Goal: Transaction & Acquisition: Purchase product/service

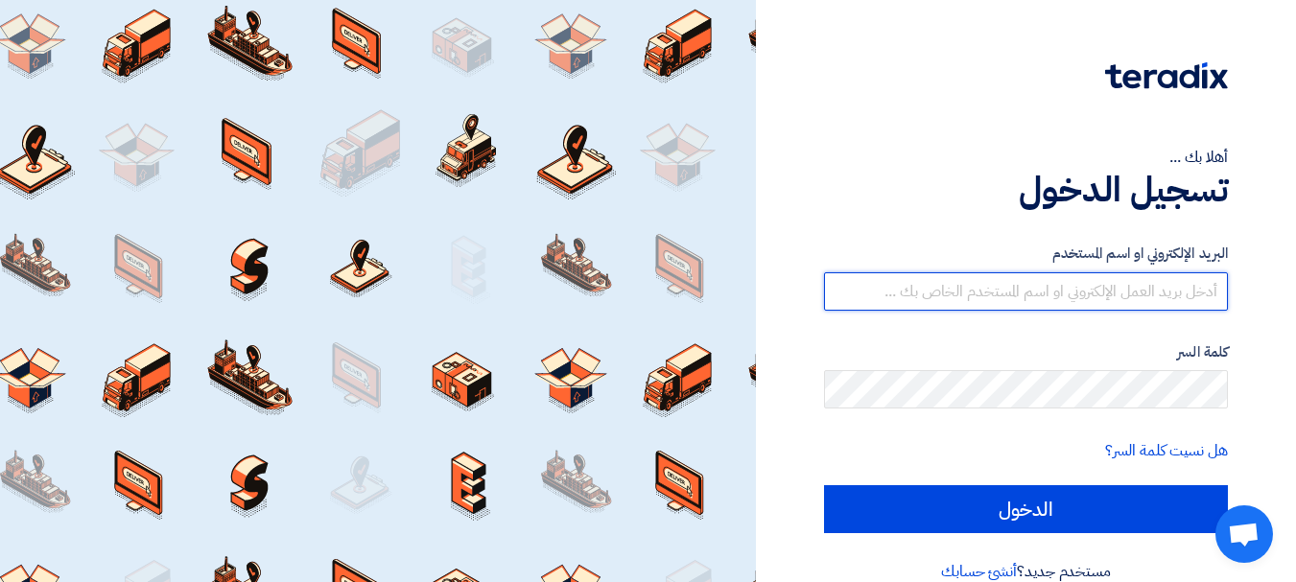
click at [1173, 283] on input "text" at bounding box center [1026, 291] width 404 height 38
click at [1176, 289] on input "text" at bounding box center [1026, 291] width 404 height 38
click at [1175, 289] on input "text" at bounding box center [1026, 291] width 404 height 38
type input "[EMAIL_ADDRESS][PERSON_NAME][DOMAIN_NAME]"
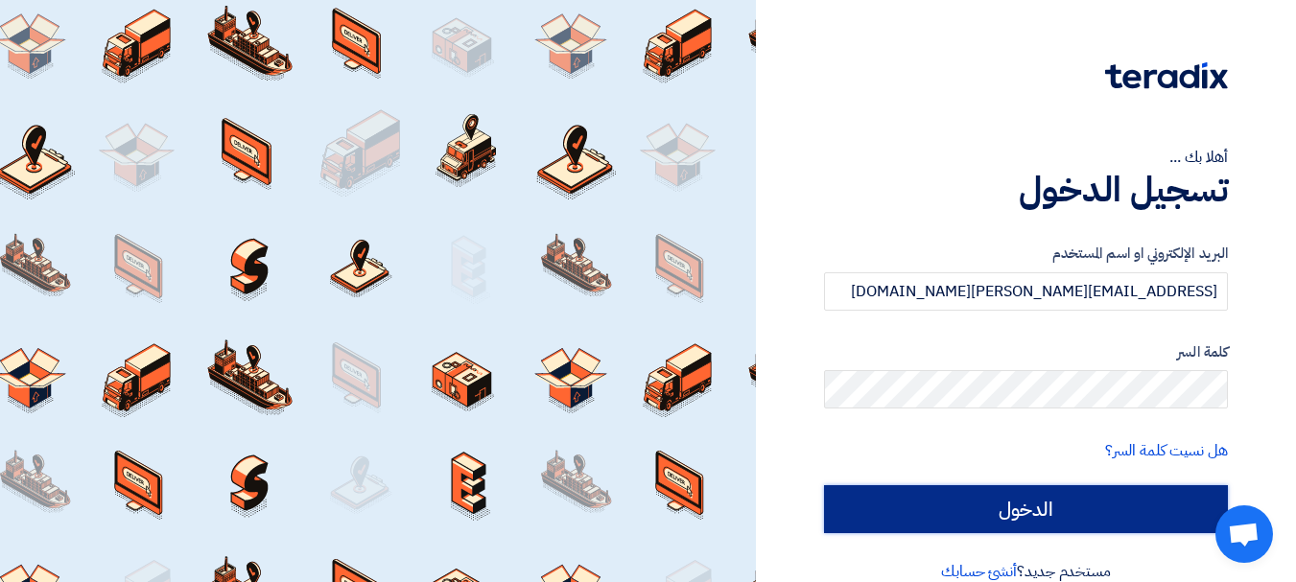
click at [1028, 518] on input "الدخول" at bounding box center [1026, 509] width 404 height 48
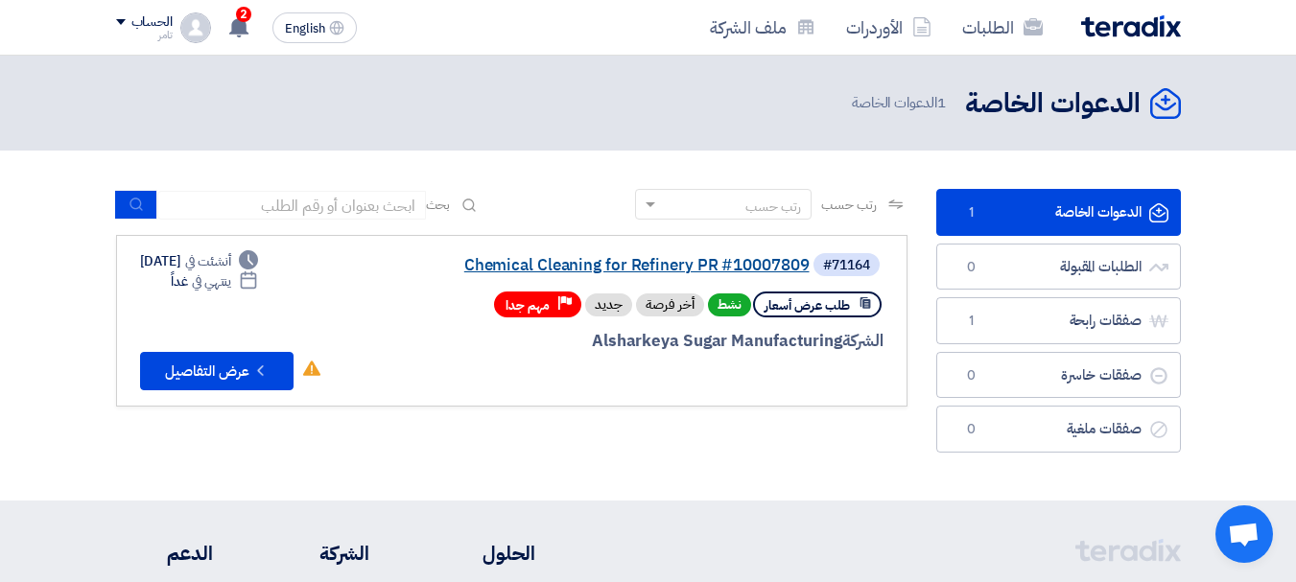
click at [766, 264] on link "Chemical Cleaning for Refinery PR #10007809" at bounding box center [618, 265] width 384 height 17
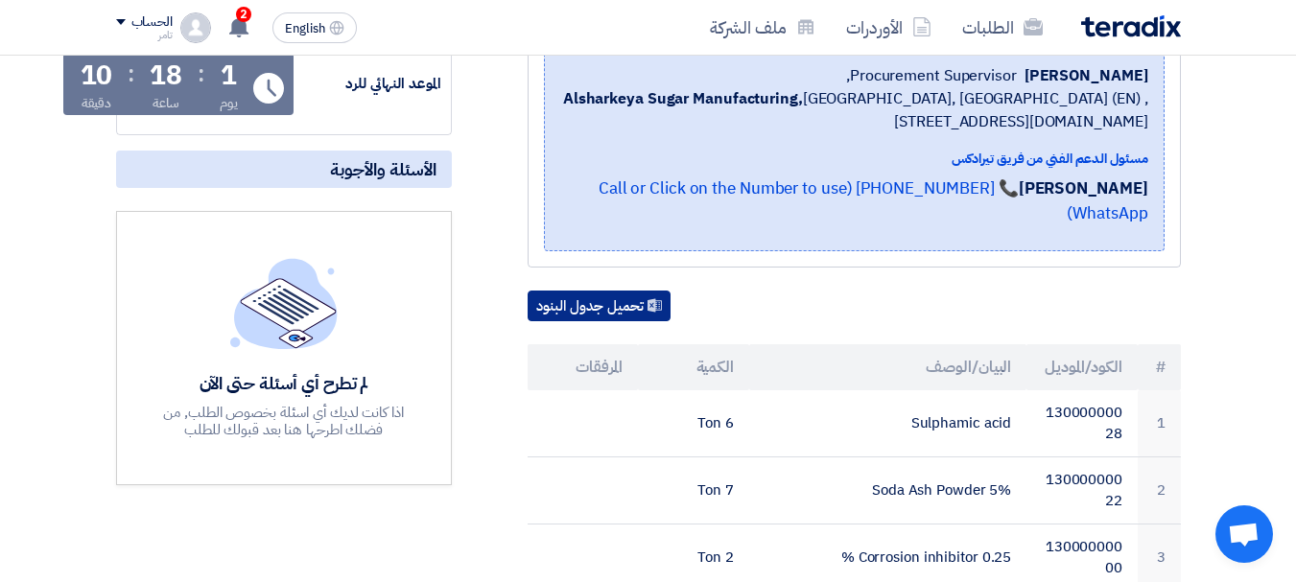
scroll to position [384, 0]
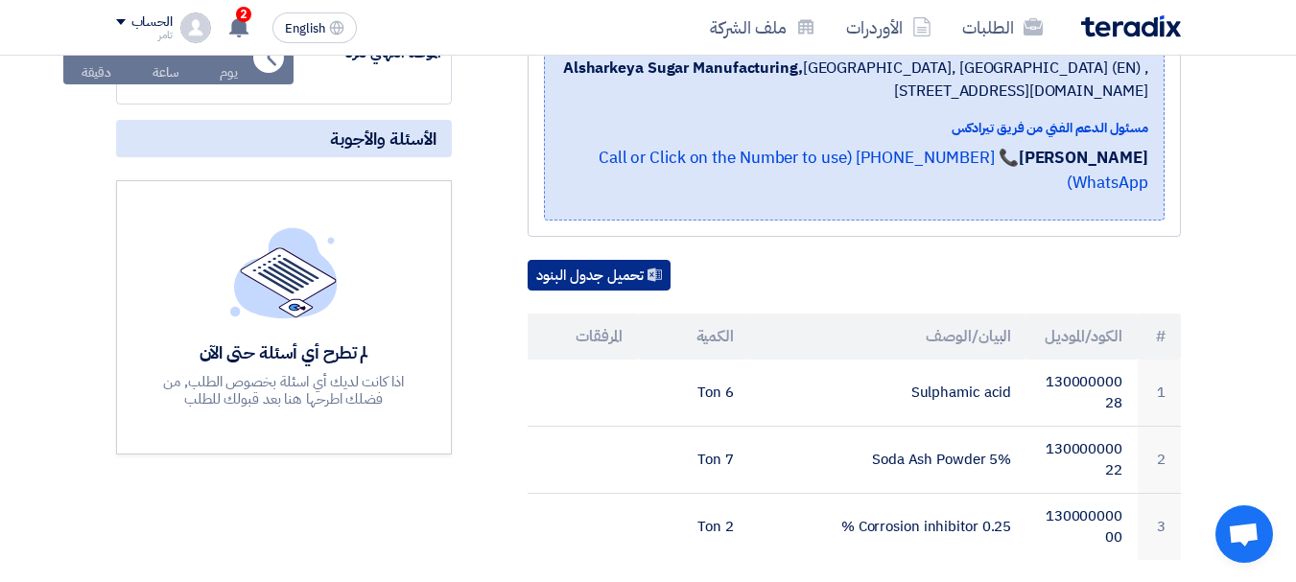
click at [613, 260] on button "تحميل جدول البنود" at bounding box center [599, 275] width 143 height 31
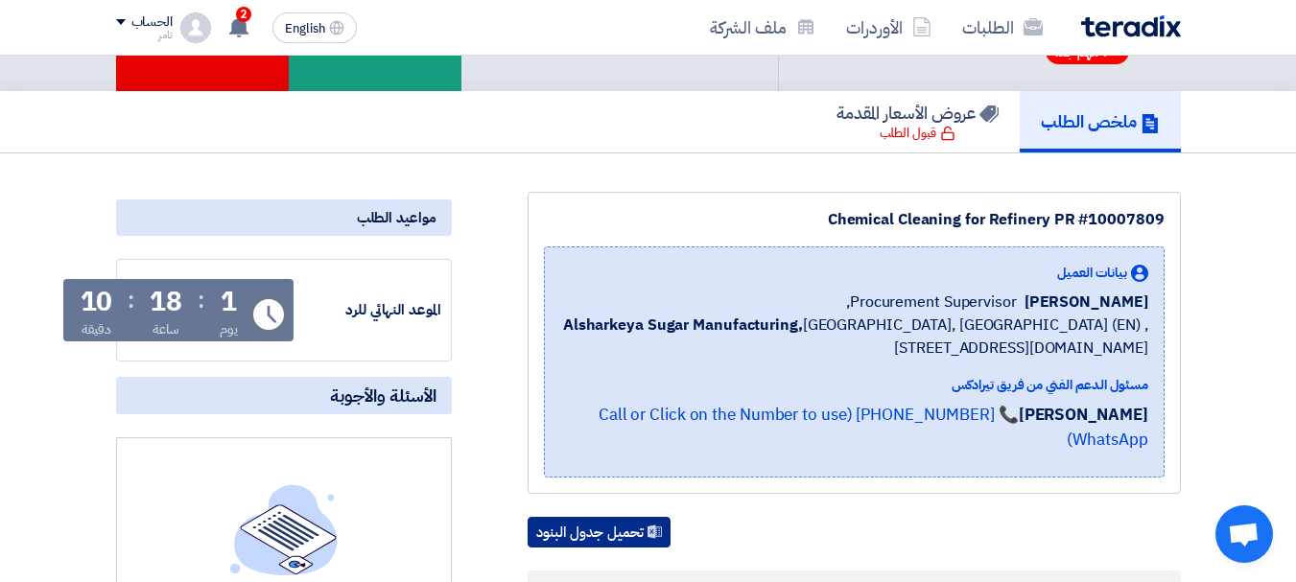
scroll to position [96, 0]
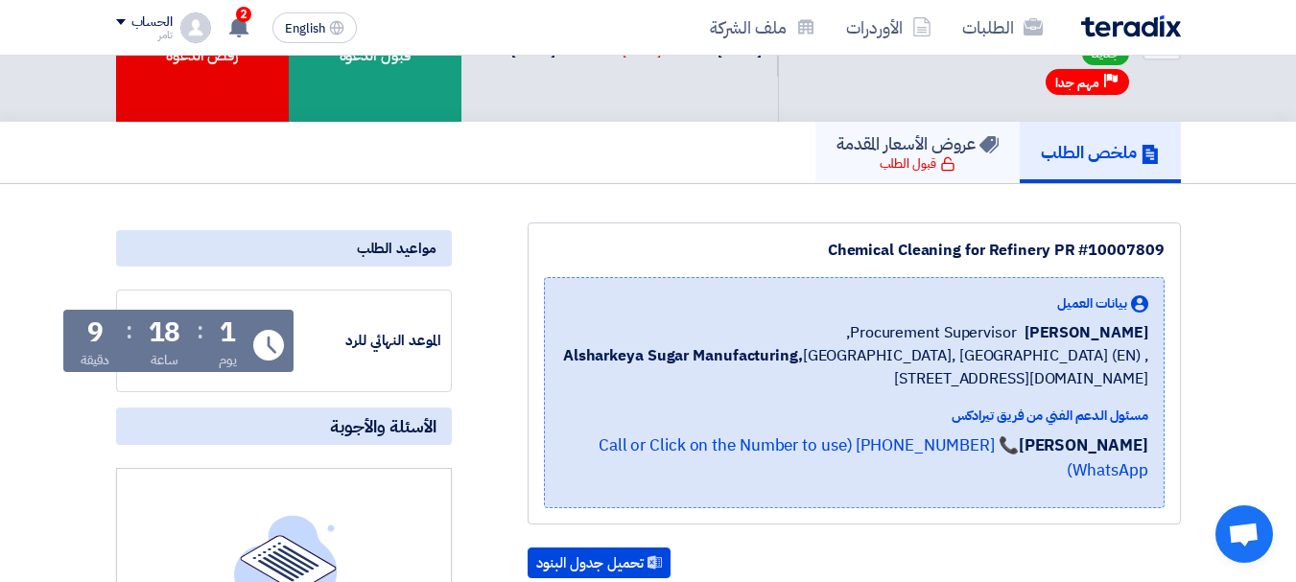
click at [904, 157] on div "قبول الطلب" at bounding box center [918, 163] width 76 height 19
click at [915, 165] on div "قبول الطلب" at bounding box center [918, 163] width 76 height 19
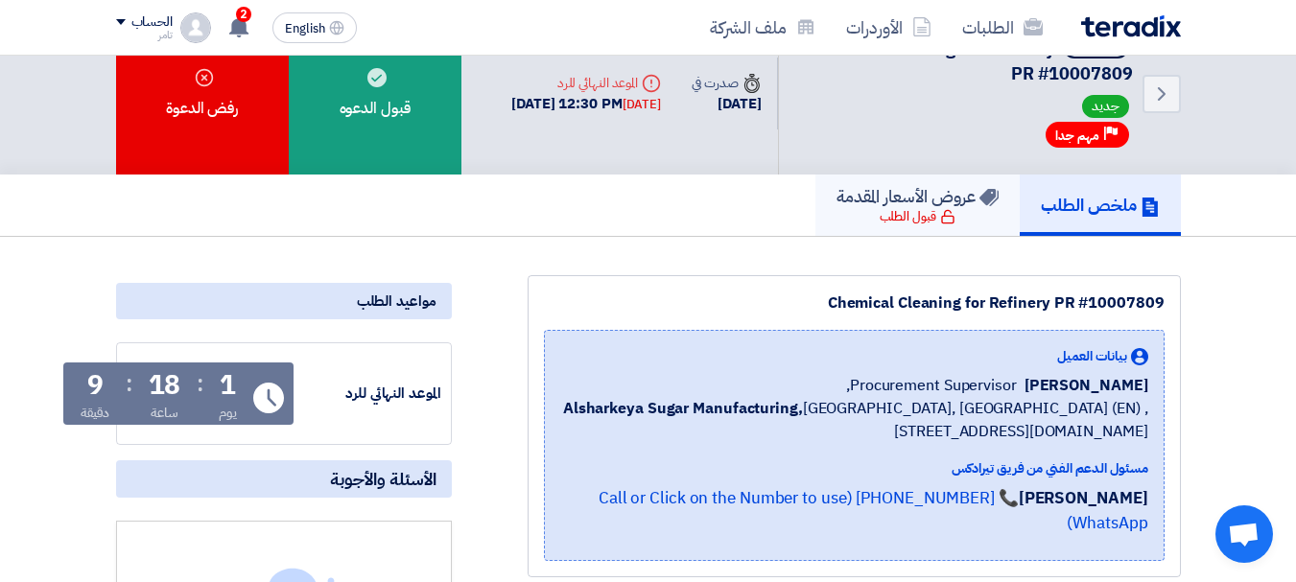
scroll to position [0, 0]
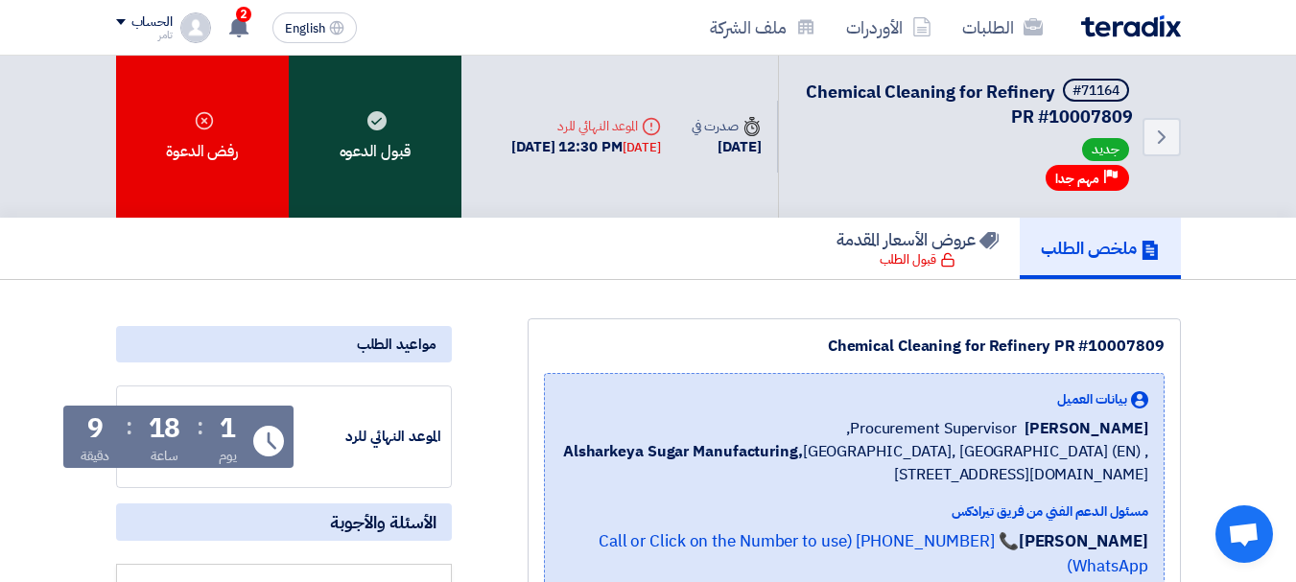
click at [368, 137] on div "قبول الدعوه" at bounding box center [375, 137] width 173 height 162
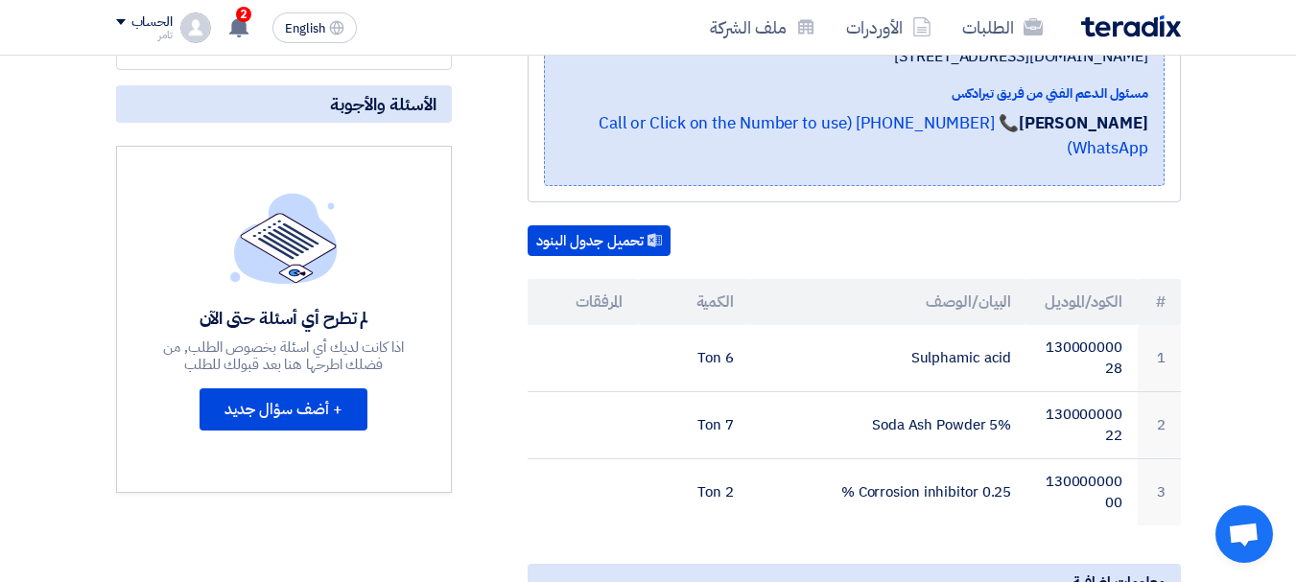
scroll to position [384, 0]
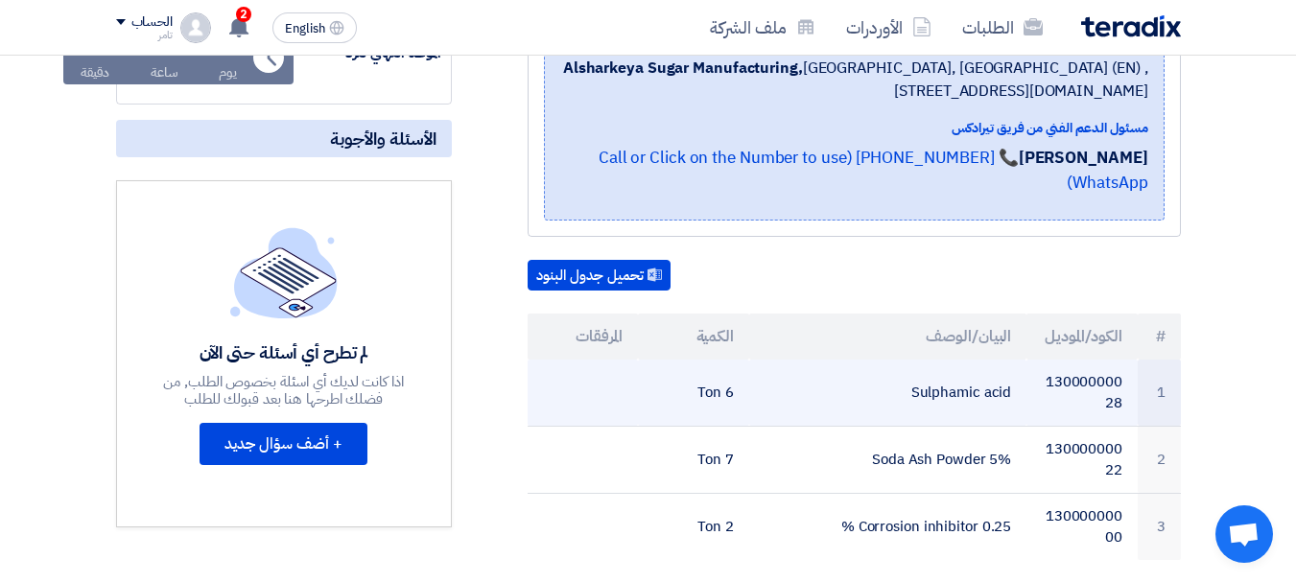
click at [1096, 360] on td "13000000028" at bounding box center [1081, 393] width 111 height 67
click at [1095, 360] on td "13000000028" at bounding box center [1081, 393] width 111 height 67
click at [1096, 360] on td "13000000028" at bounding box center [1081, 393] width 111 height 67
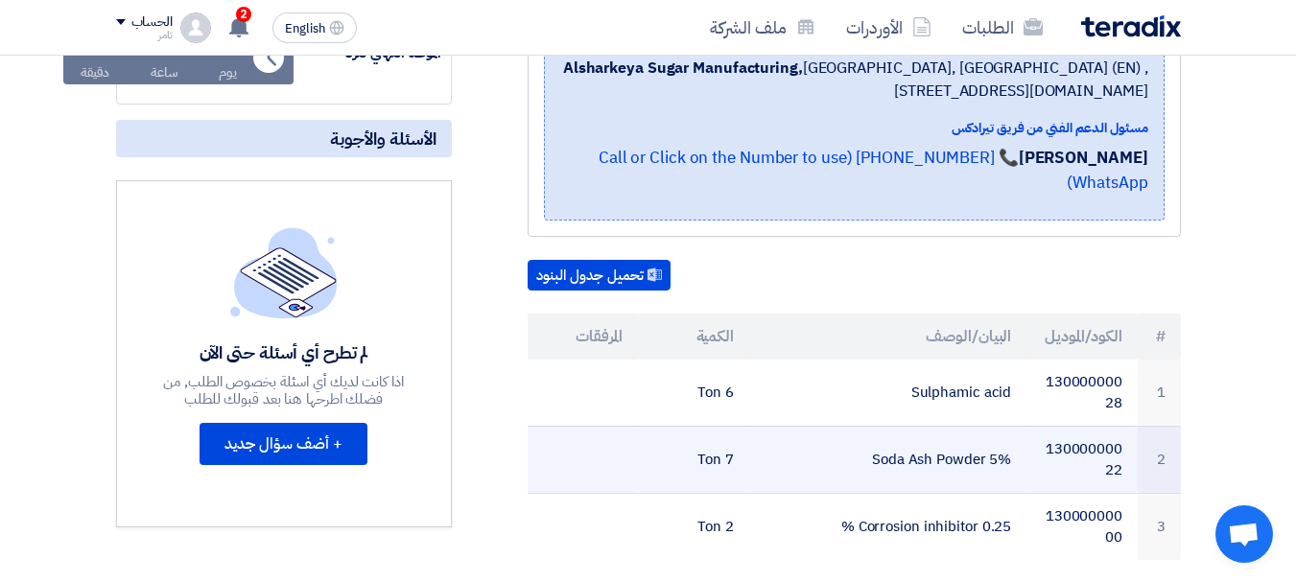
click at [1087, 434] on td "13000000022" at bounding box center [1081, 459] width 111 height 67
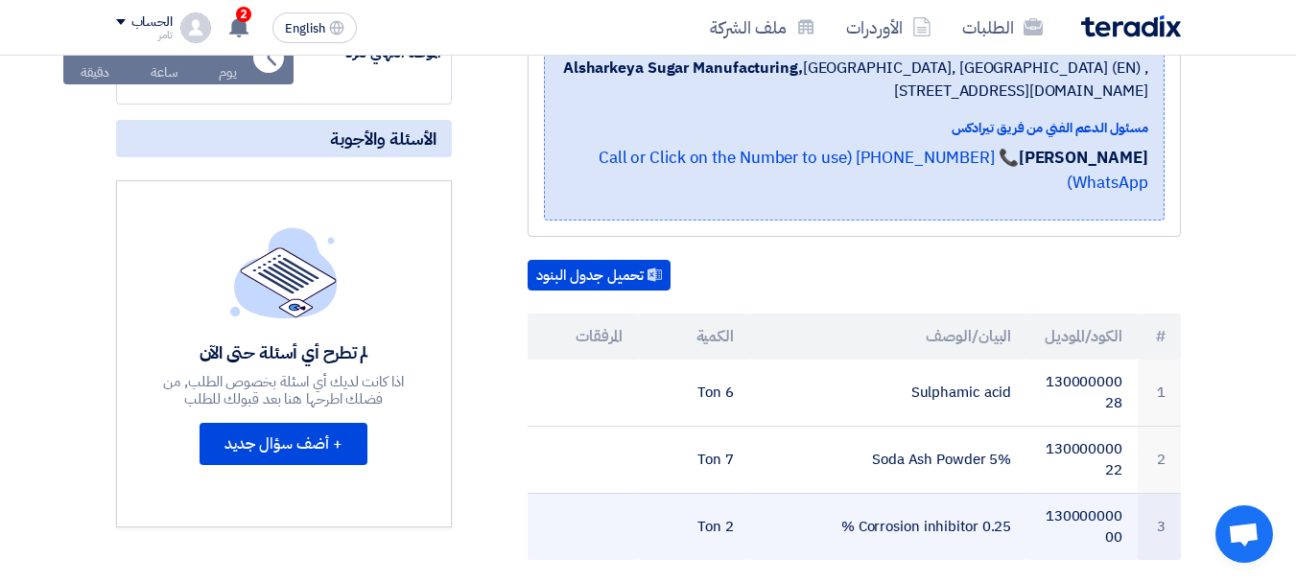
click at [1109, 493] on td "13000000000" at bounding box center [1081, 526] width 111 height 67
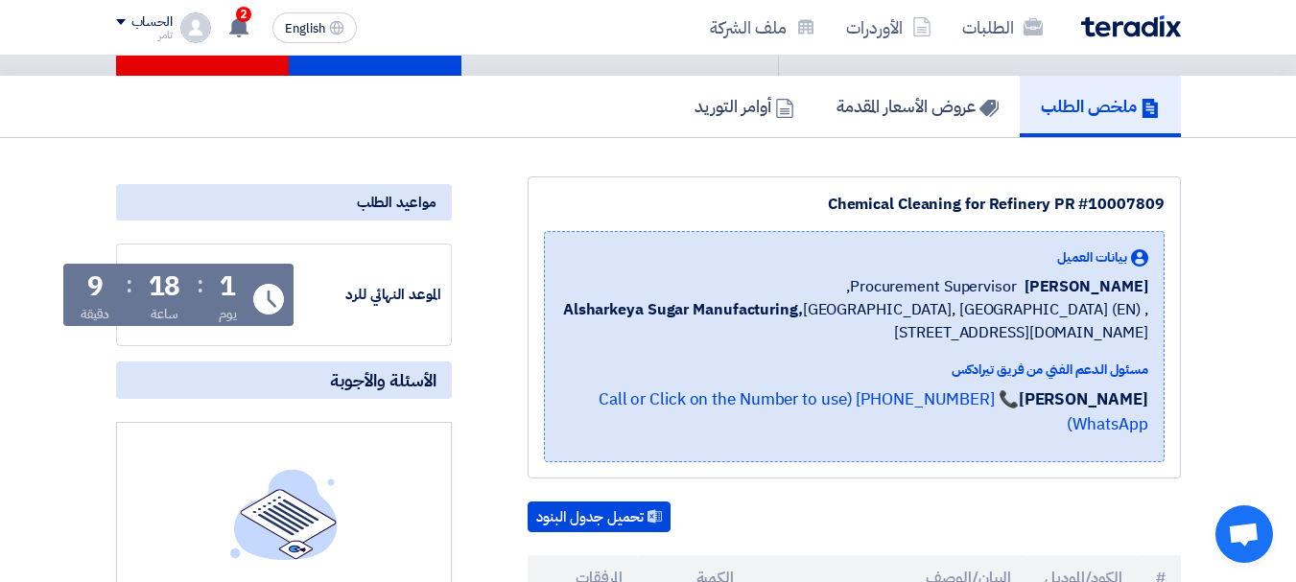
scroll to position [96, 0]
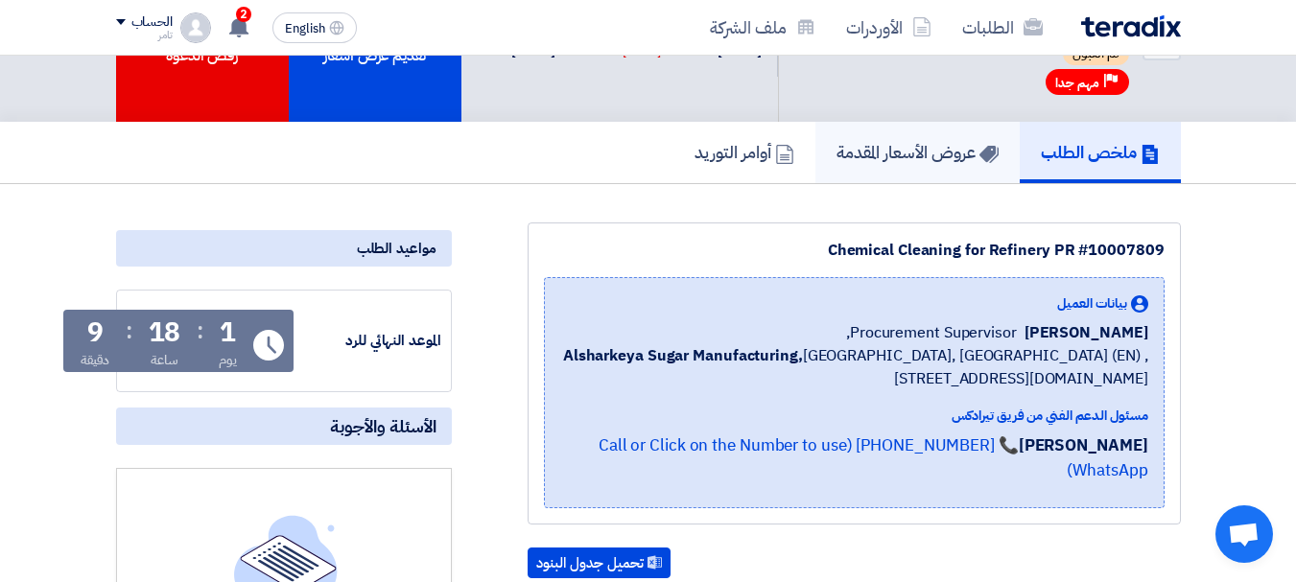
click at [912, 151] on h5 "عروض الأسعار المقدمة" at bounding box center [917, 152] width 162 height 22
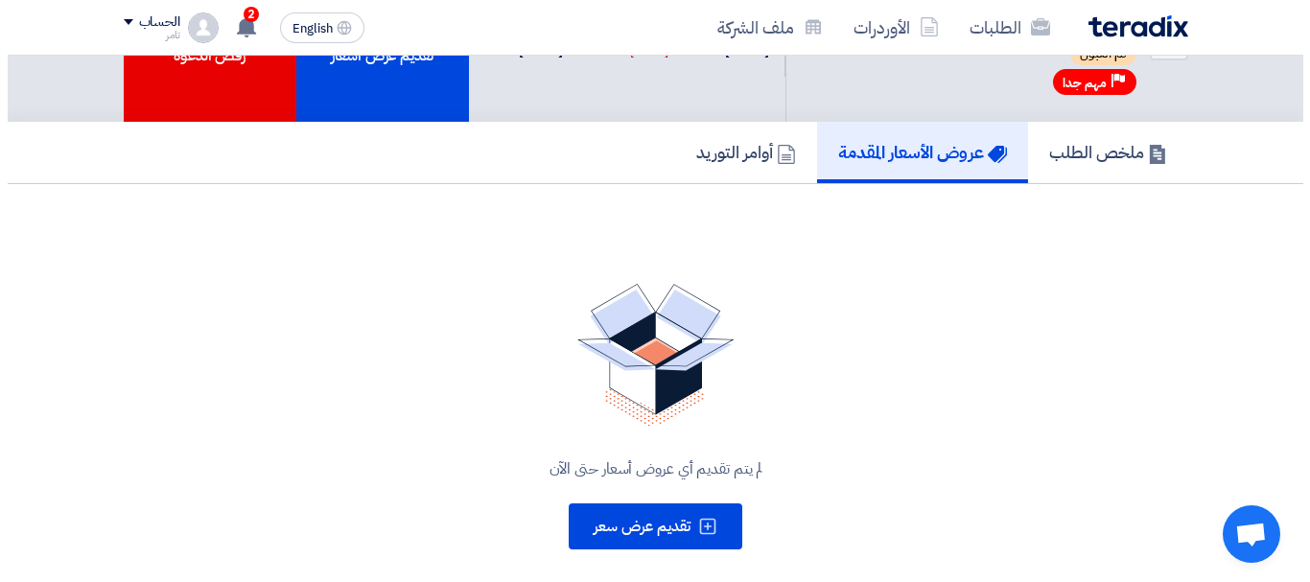
scroll to position [288, 0]
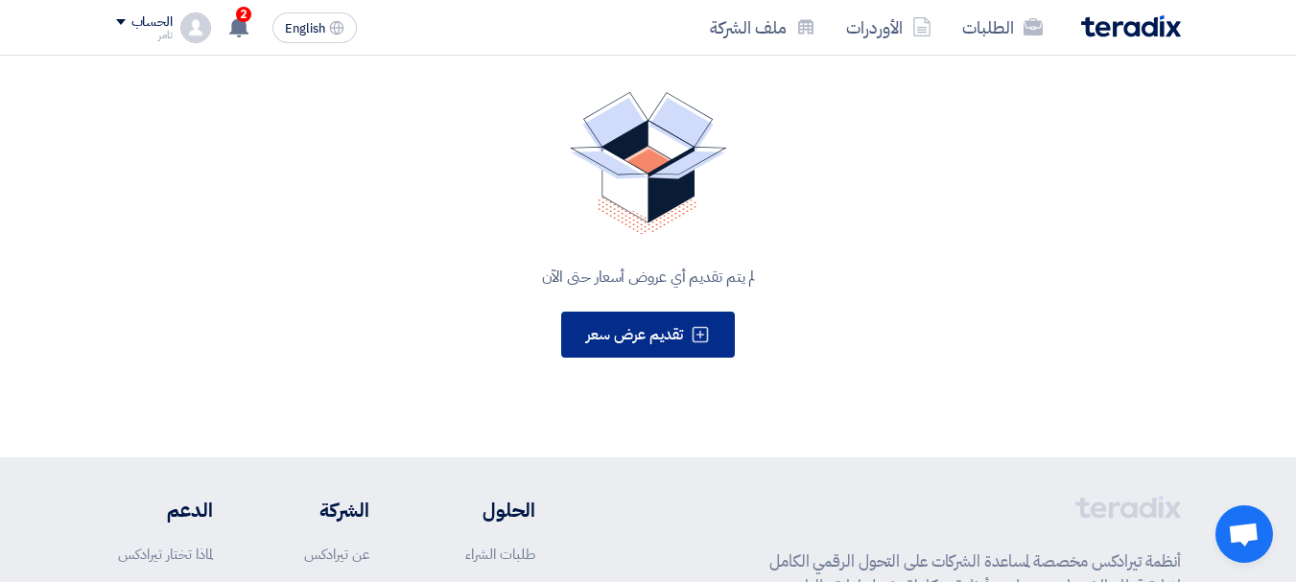
click at [647, 333] on span "تقديم عرض سعر" at bounding box center [634, 334] width 97 height 23
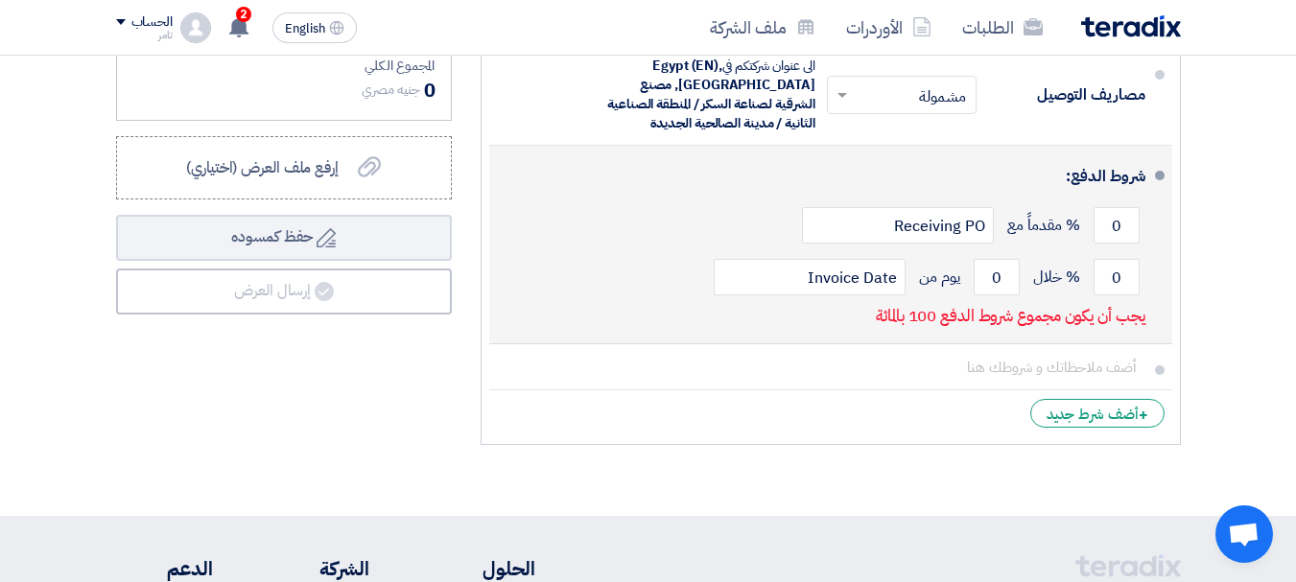
scroll to position [1055, 0]
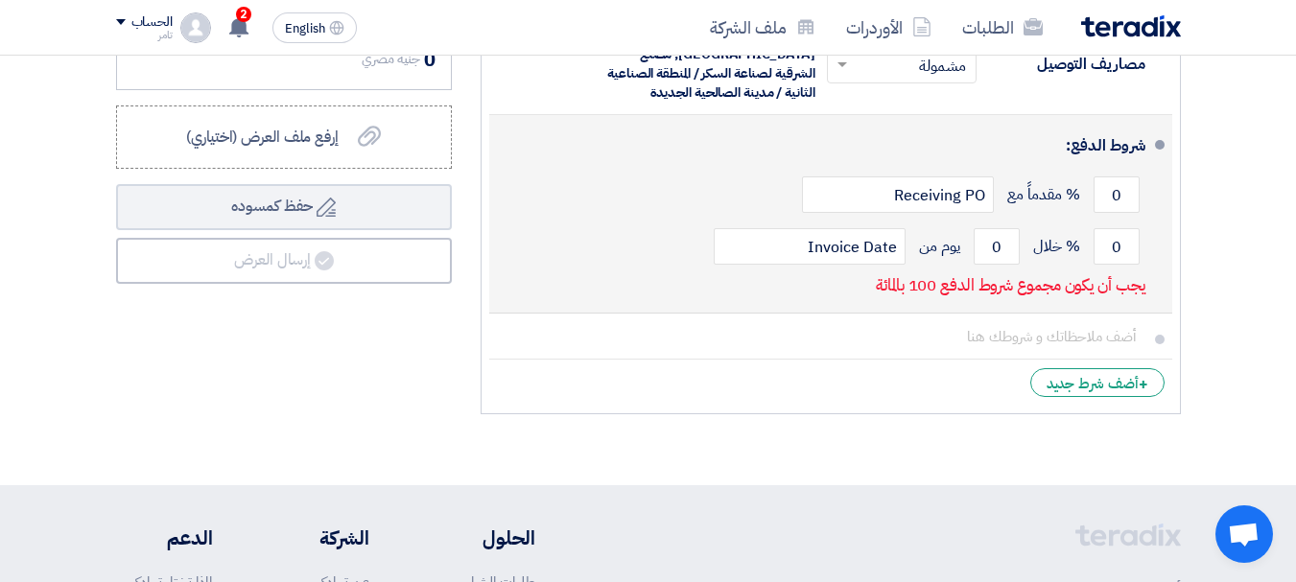
click at [569, 206] on div "0 % مقدماً مع Receiving PO" at bounding box center [825, 195] width 641 height 52
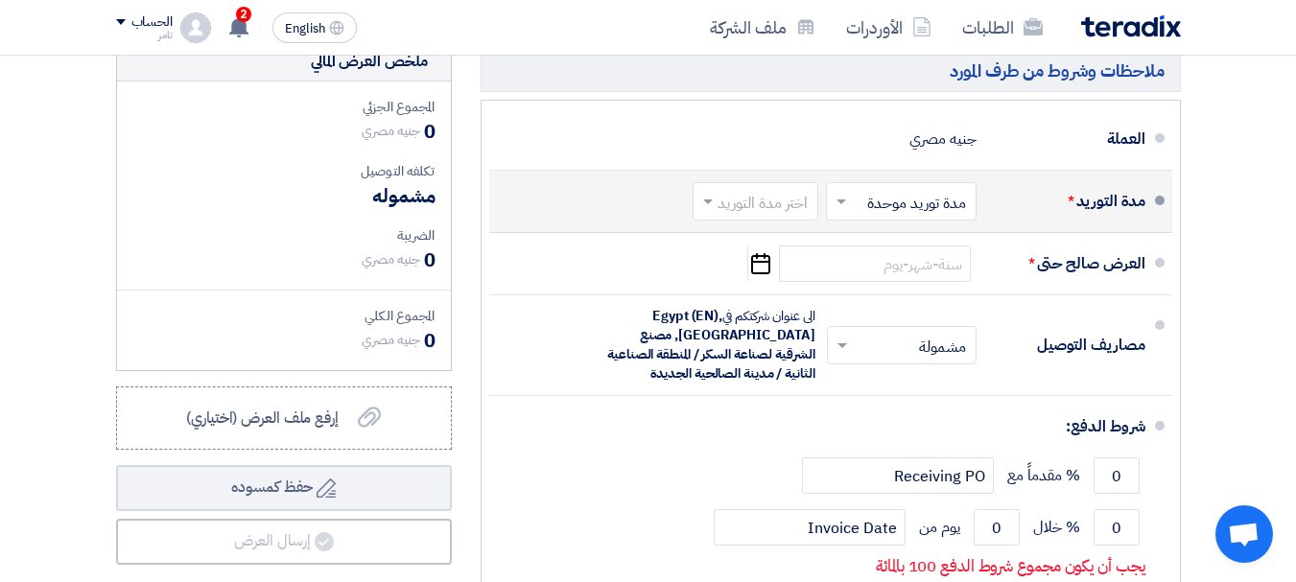
scroll to position [767, 0]
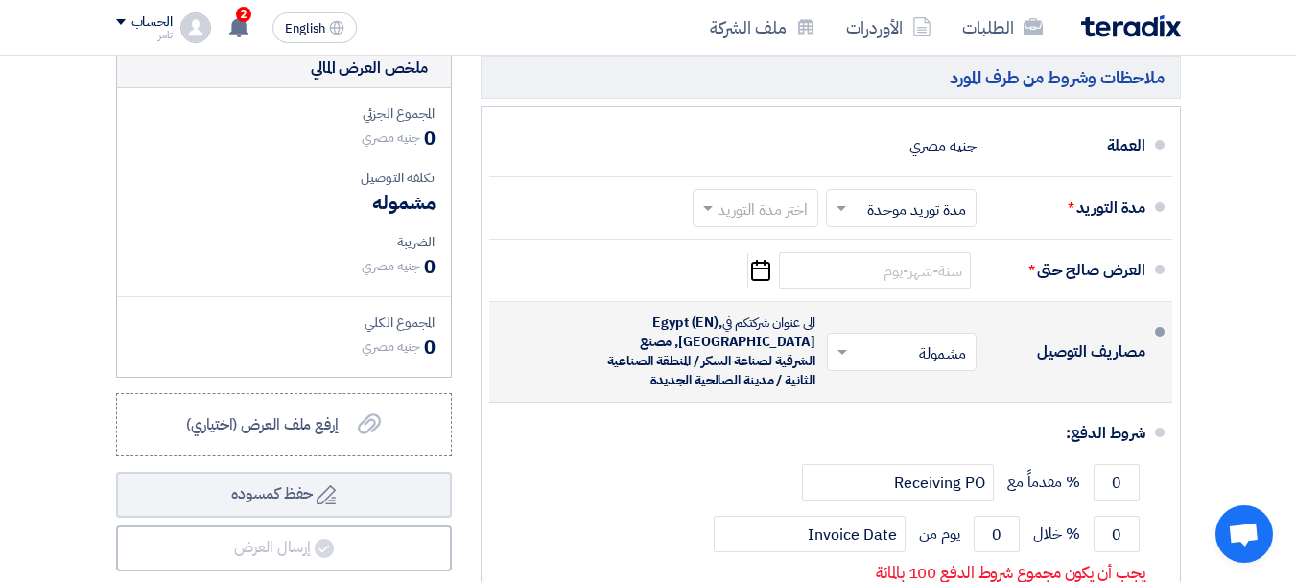
click at [642, 369] on span "Egypt (EN), [GEOGRAPHIC_DATA], مصنع الشرقية لصناعة السكر / المنطقة الصناعية الث…" at bounding box center [710, 352] width 207 height 78
click at [642, 368] on span "Egypt (EN), [GEOGRAPHIC_DATA], مصنع الشرقية لصناعة السكر / المنطقة الصناعية الث…" at bounding box center [710, 352] width 207 height 78
click at [643, 368] on span "Egypt (EN), [GEOGRAPHIC_DATA], مصنع الشرقية لصناعة السكر / المنطقة الصناعية الث…" at bounding box center [710, 352] width 207 height 78
click at [779, 332] on div "الى عنوان شركتكم في [GEOGRAPHIC_DATA] (EN), [GEOGRAPHIC_DATA], مصنع الشرقية لصن…" at bounding box center [709, 352] width 211 height 77
click at [780, 337] on div "الى عنوان شركتكم في [GEOGRAPHIC_DATA] (EN), [GEOGRAPHIC_DATA], مصنع الشرقية لصن…" at bounding box center [709, 352] width 211 height 77
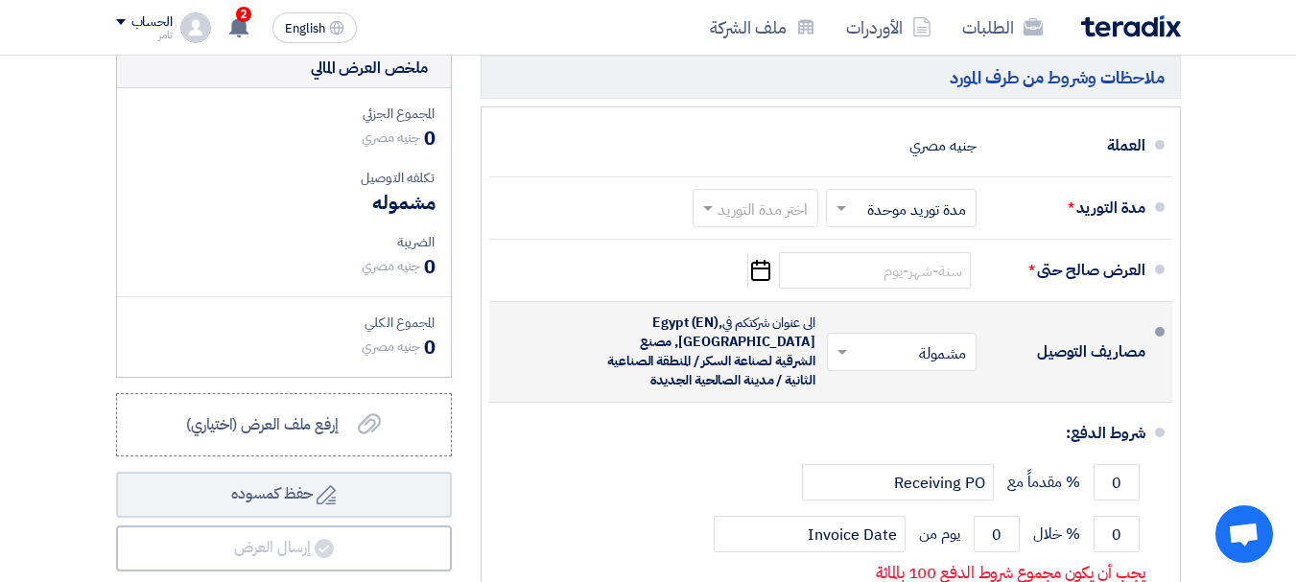
click at [751, 337] on div "الى عنوان شركتكم في [GEOGRAPHIC_DATA] (EN), [GEOGRAPHIC_DATA], مصنع الشرقية لصن…" at bounding box center [709, 352] width 211 height 77
click at [751, 334] on div "الى عنوان شركتكم في [GEOGRAPHIC_DATA] (EN), [GEOGRAPHIC_DATA], مصنع الشرقية لصن…" at bounding box center [709, 352] width 211 height 77
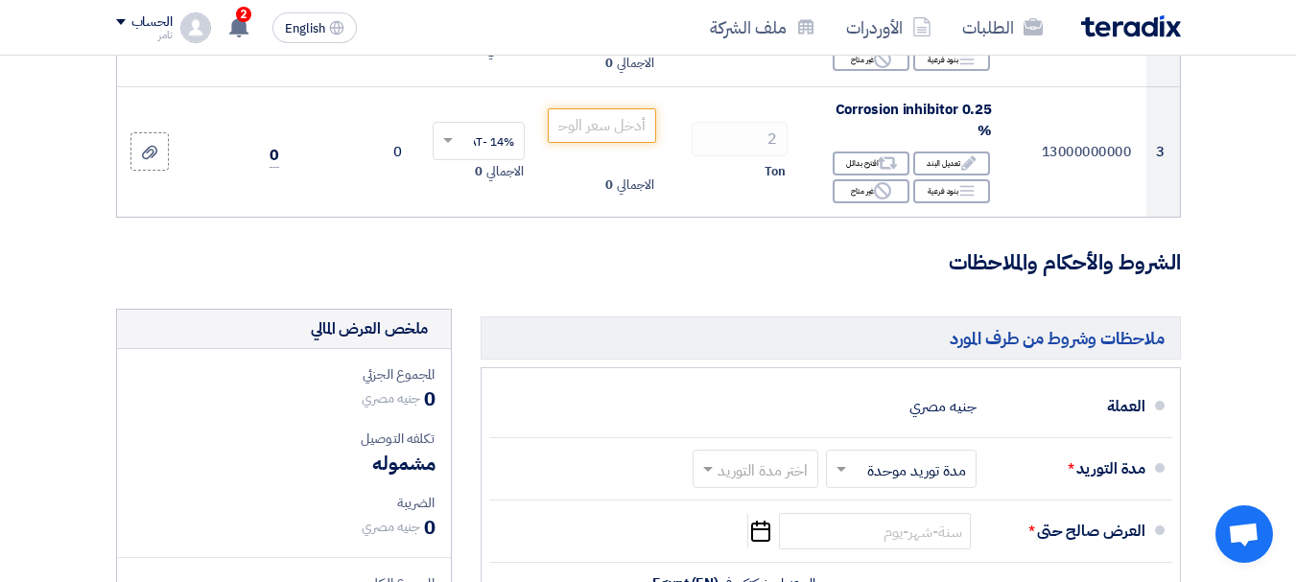
scroll to position [480, 0]
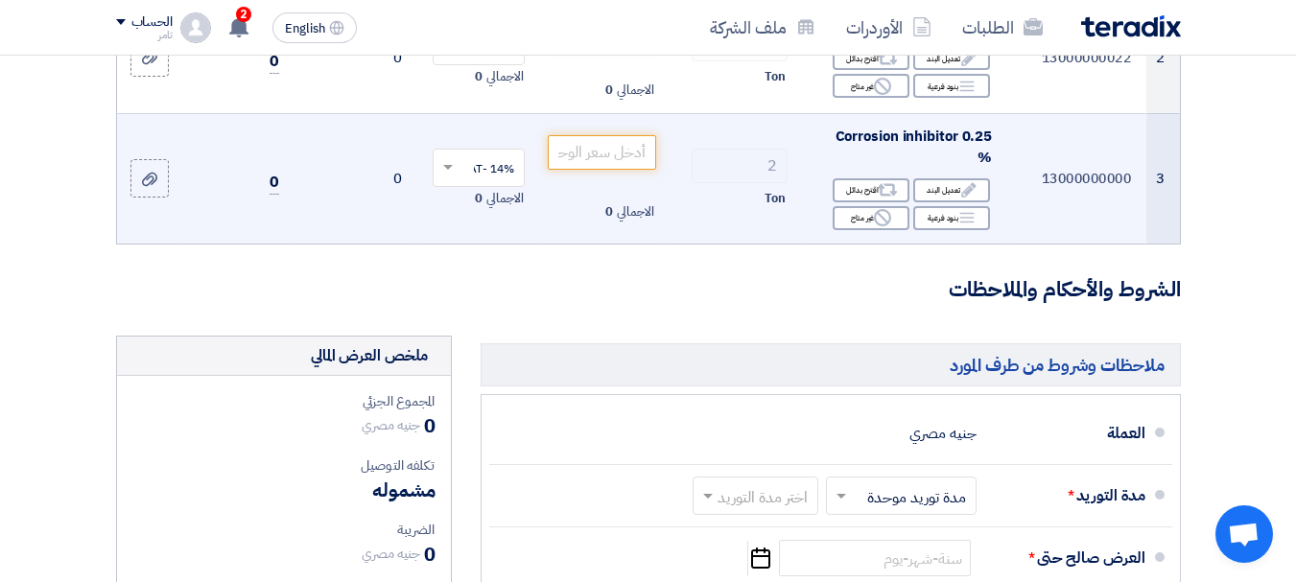
click at [681, 244] on td "2 Ton" at bounding box center [733, 178] width 139 height 130
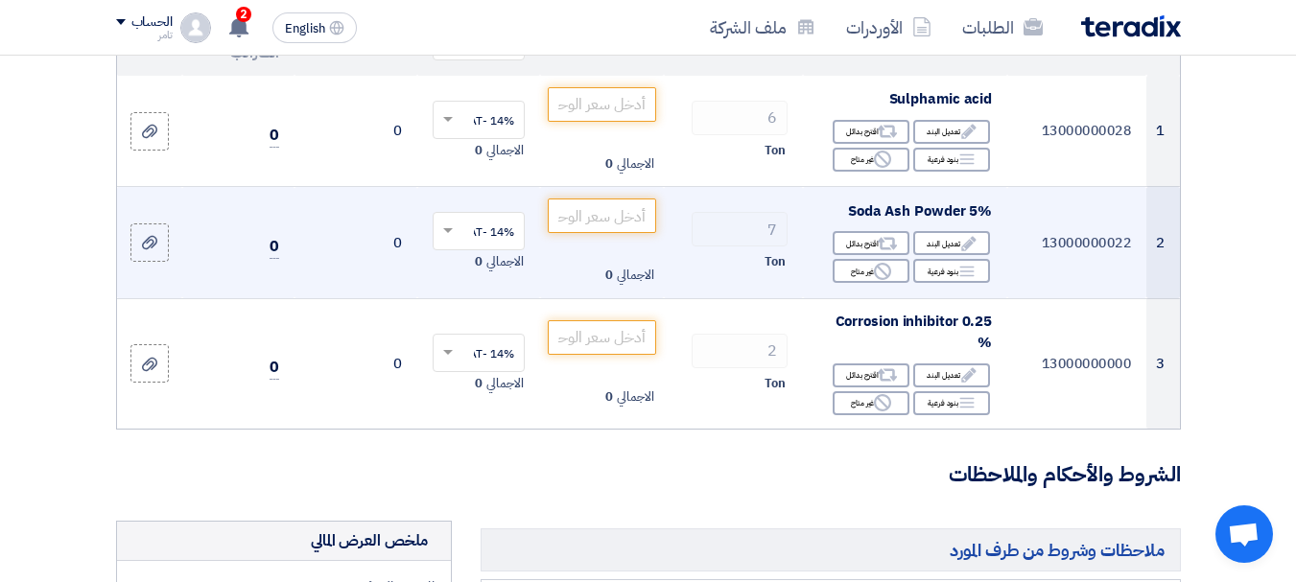
scroll to position [288, 0]
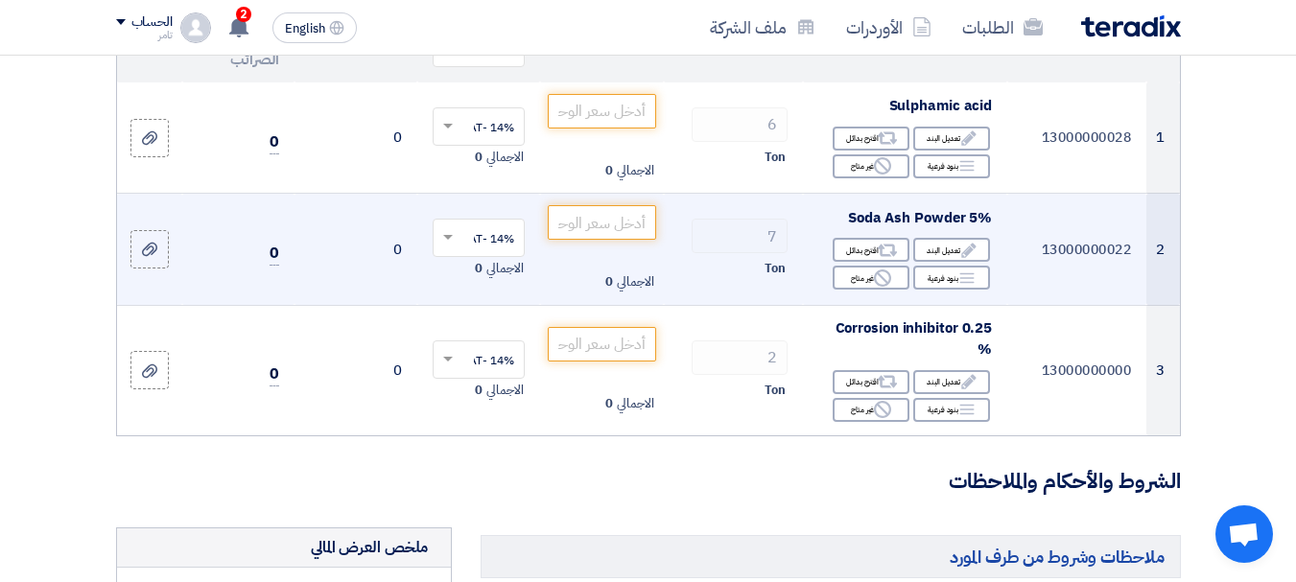
click at [1114, 300] on td "13000000022" at bounding box center [1076, 250] width 139 height 112
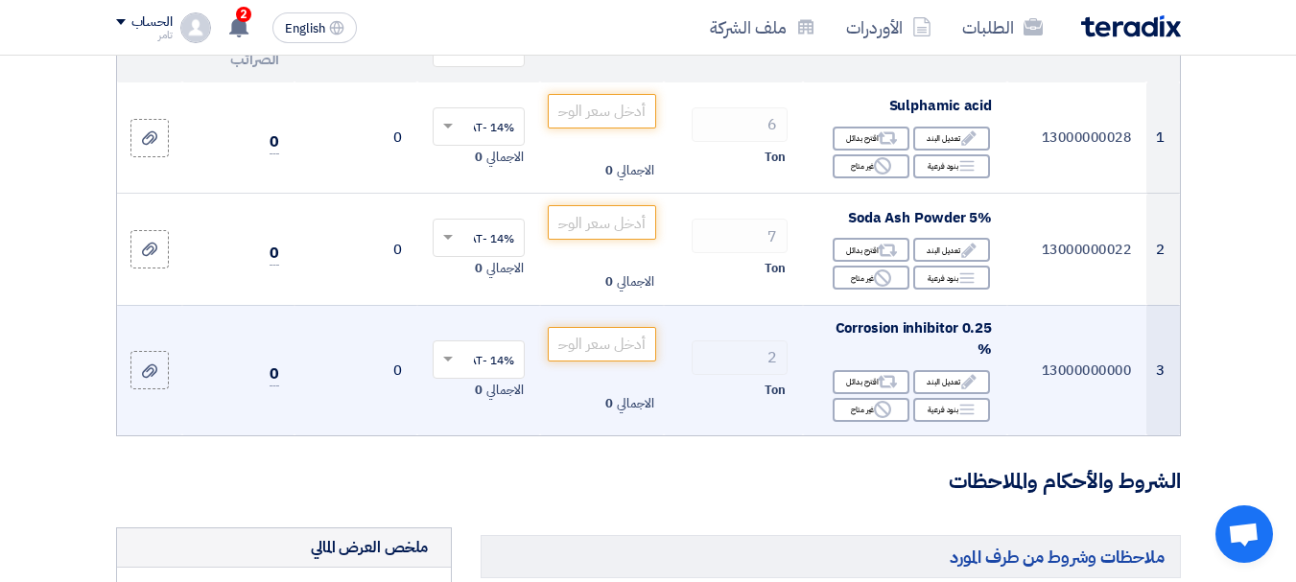
click at [543, 436] on td "الاجمالي 0" at bounding box center [601, 370] width 123 height 130
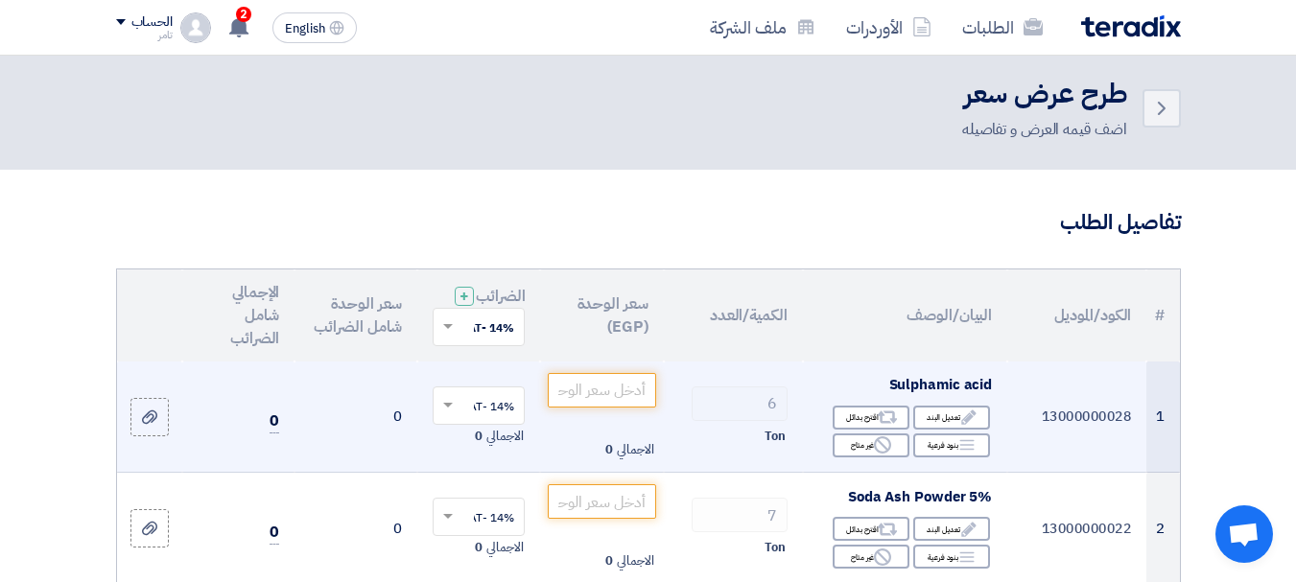
scroll to position [0, 0]
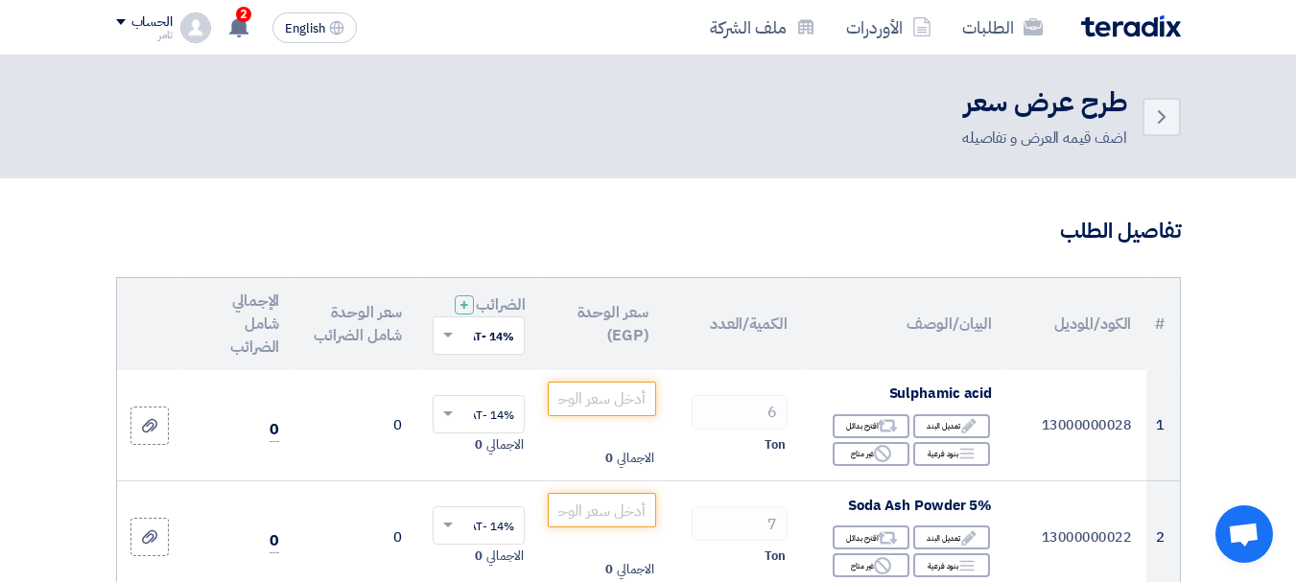
click at [623, 330] on th "سعر الوحدة (EGP)" at bounding box center [601, 324] width 123 height 92
click at [752, 334] on th "الكمية/العدد" at bounding box center [733, 324] width 139 height 92
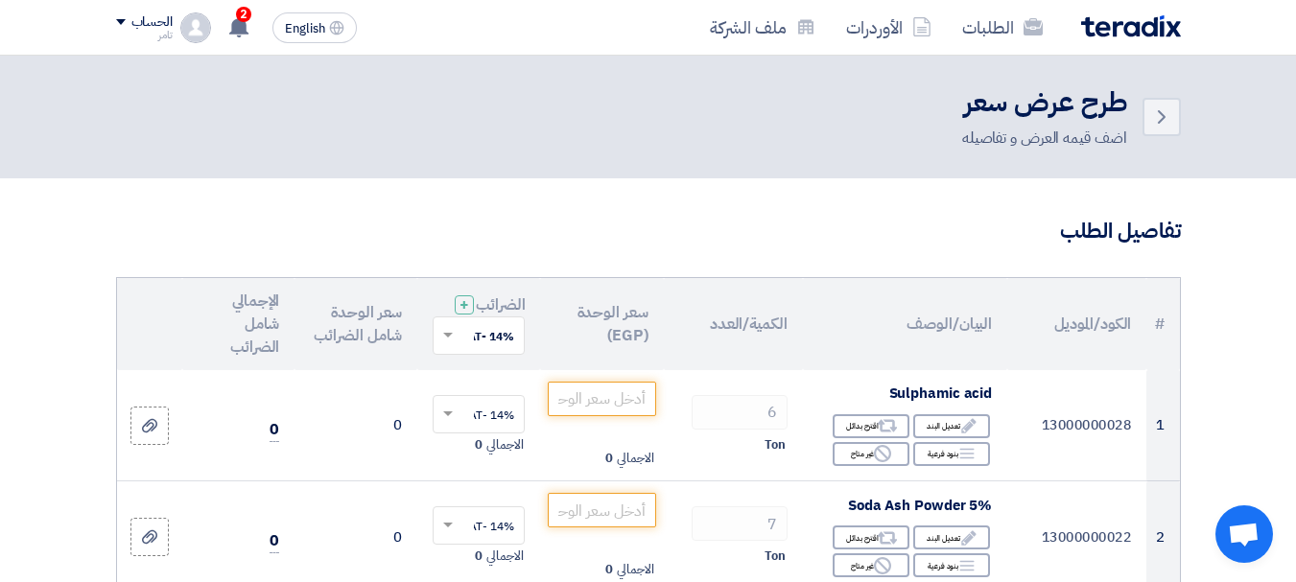
click at [754, 335] on th "الكمية/العدد" at bounding box center [733, 324] width 139 height 92
click at [958, 332] on th "البيان/الوصف" at bounding box center [905, 324] width 204 height 92
click at [958, 328] on th "البيان/الوصف" at bounding box center [905, 324] width 204 height 92
click at [959, 327] on th "البيان/الوصف" at bounding box center [905, 324] width 204 height 92
click at [929, 328] on th "البيان/الوصف" at bounding box center [905, 324] width 204 height 92
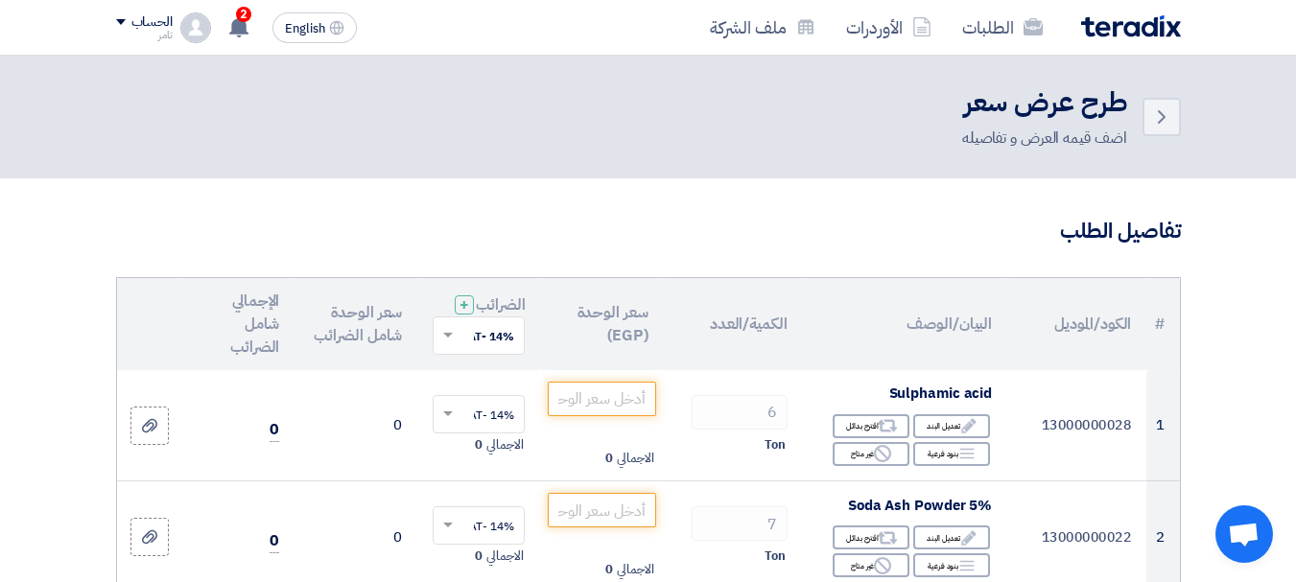
click at [929, 328] on th "البيان/الوصف" at bounding box center [905, 324] width 204 height 92
click at [258, 313] on th "الإجمالي شامل الضرائب" at bounding box center [238, 324] width 112 height 92
click at [260, 313] on th "الإجمالي شامل الضرائب" at bounding box center [238, 324] width 112 height 92
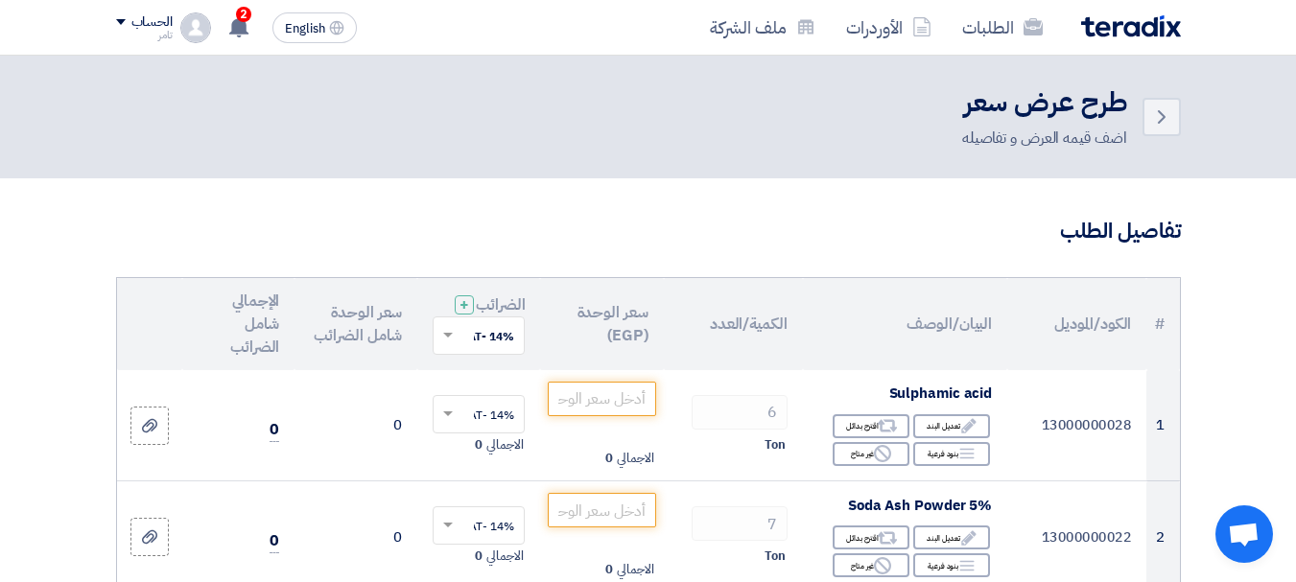
click at [381, 318] on th "سعر الوحدة شامل الضرائب" at bounding box center [355, 324] width 123 height 92
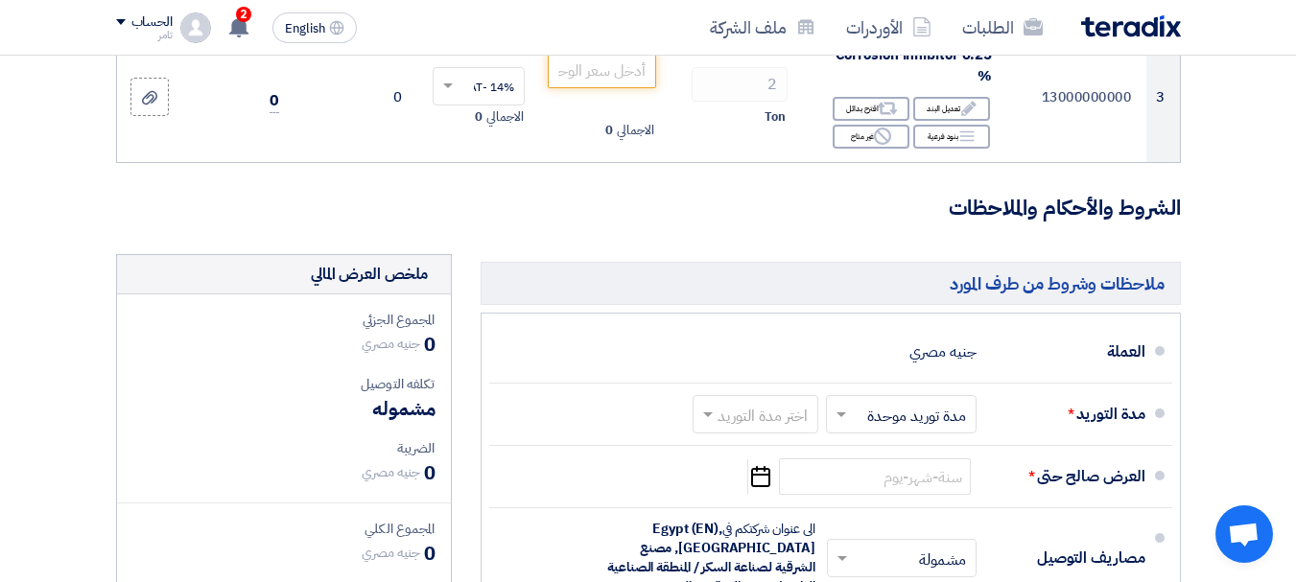
scroll to position [576, 0]
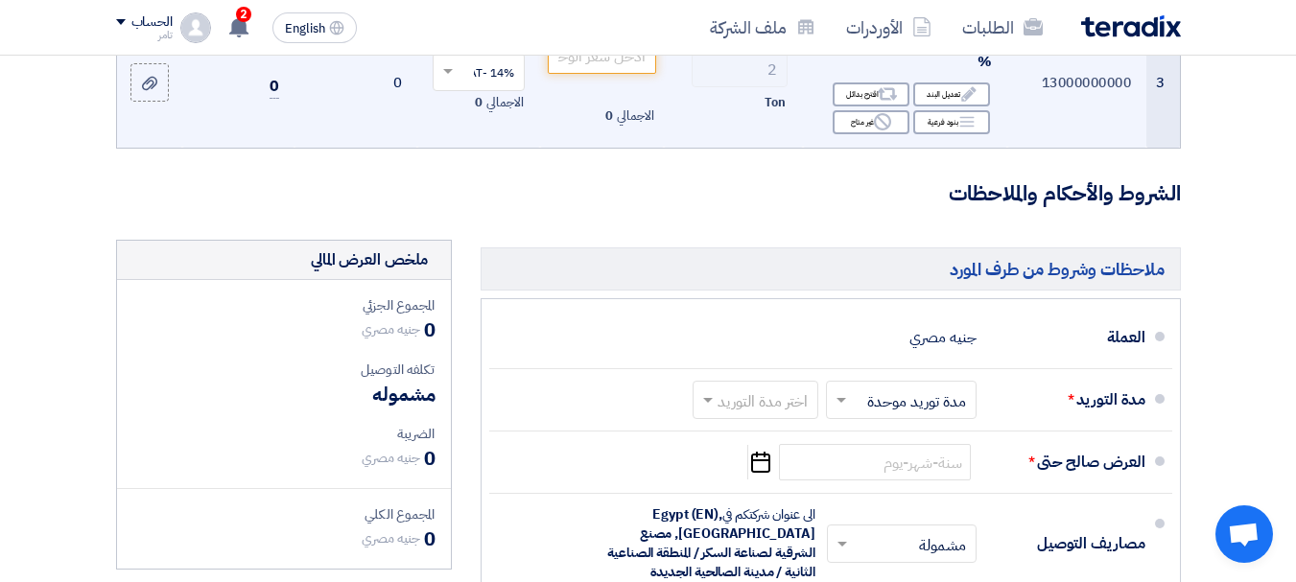
click at [1109, 93] on td "13000000000" at bounding box center [1076, 82] width 139 height 130
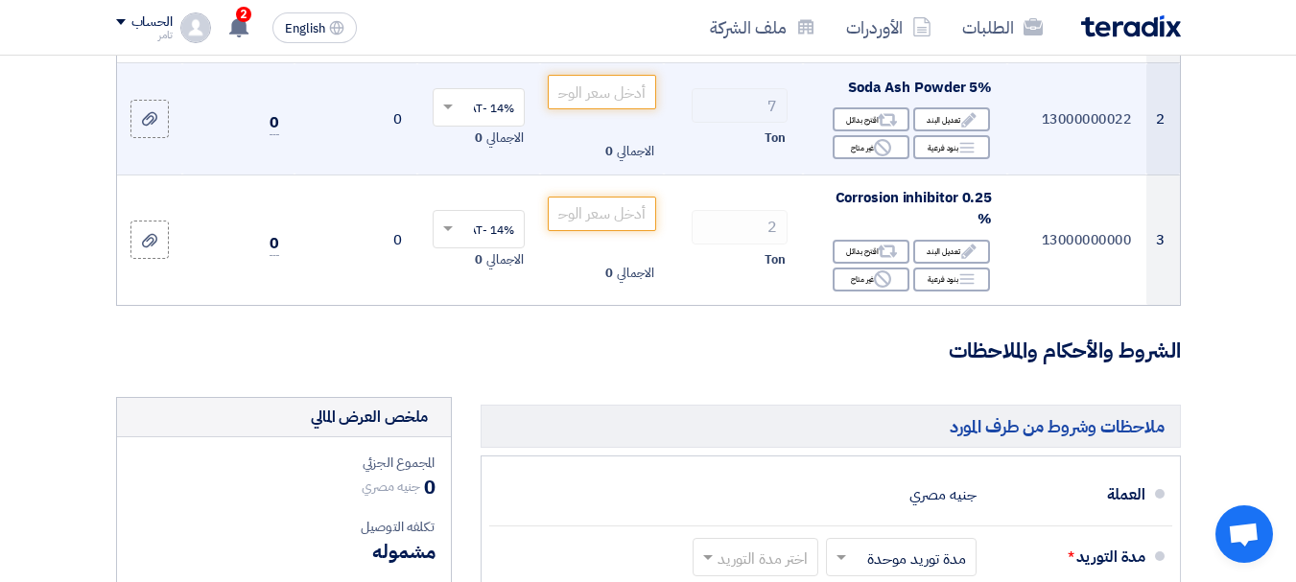
scroll to position [384, 0]
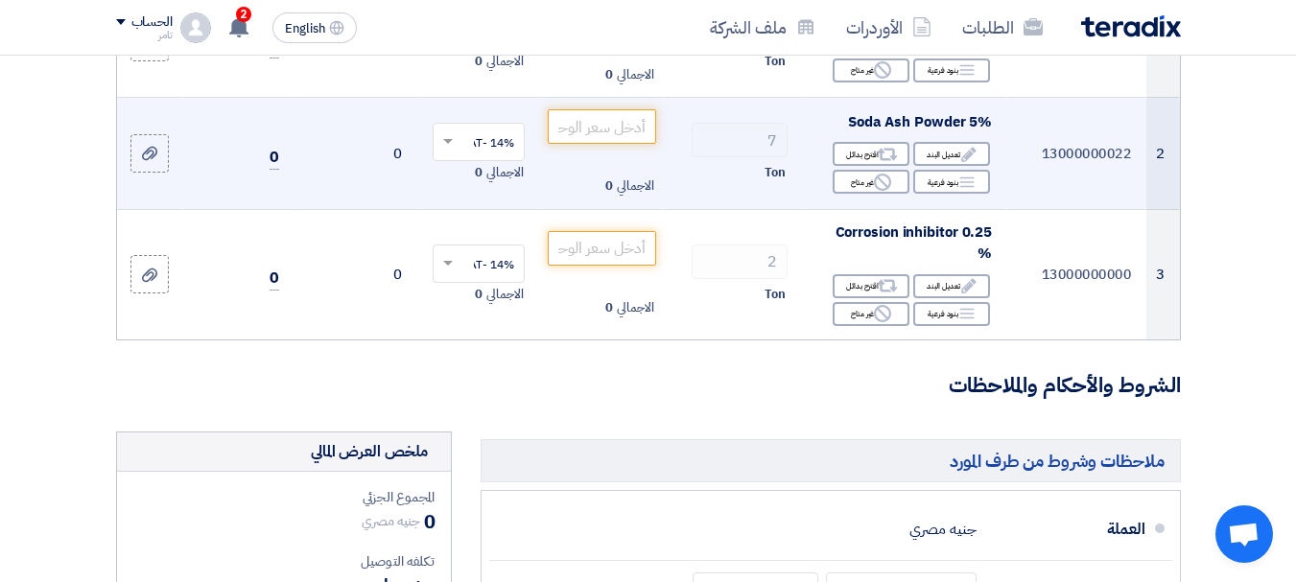
click at [1095, 172] on td "13000000022" at bounding box center [1076, 154] width 139 height 112
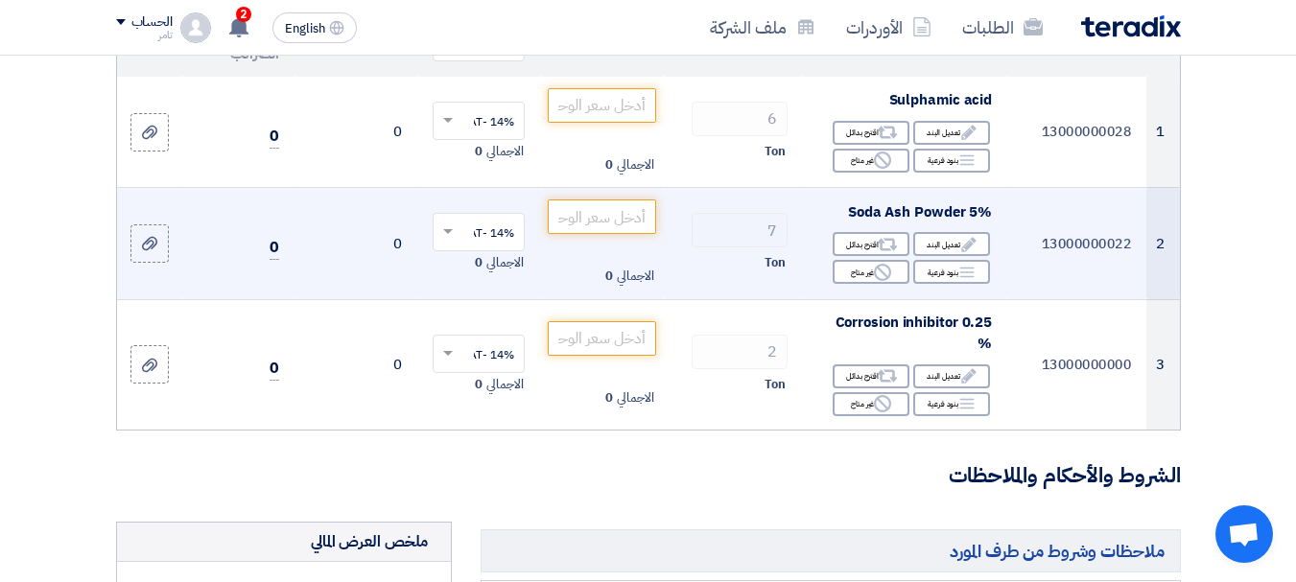
scroll to position [192, 0]
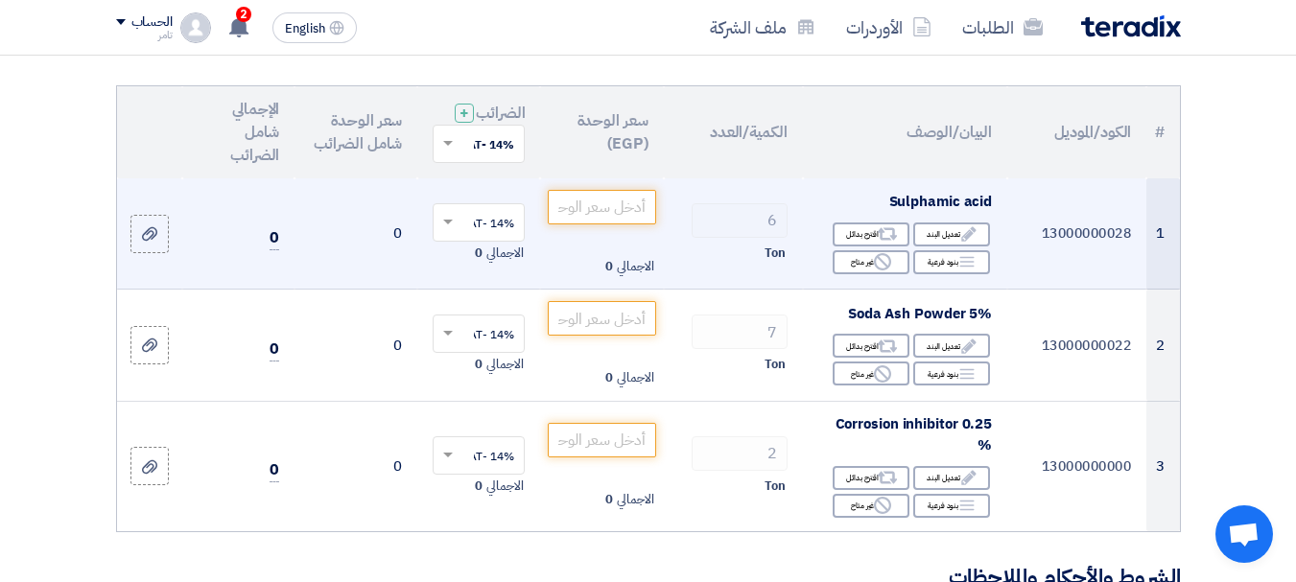
click at [1095, 233] on td "13000000028" at bounding box center [1076, 233] width 139 height 111
click at [1094, 234] on td "13000000028" at bounding box center [1076, 233] width 139 height 111
click at [1094, 239] on td "13000000028" at bounding box center [1076, 233] width 139 height 111
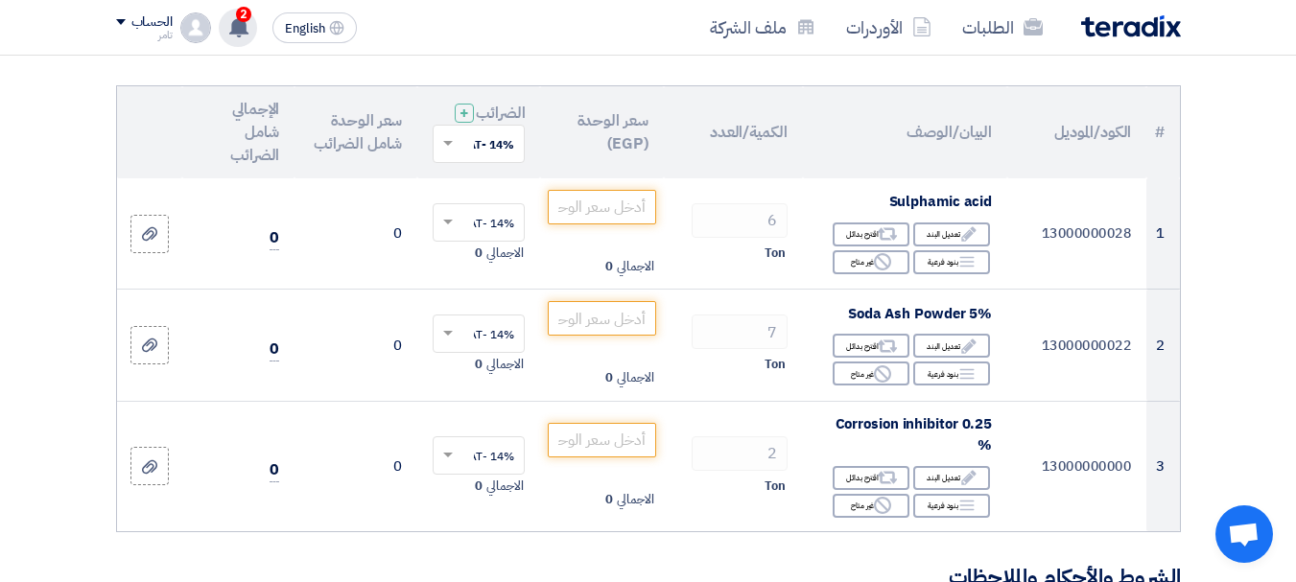
click at [251, 13] on span "2" at bounding box center [243, 14] width 15 height 15
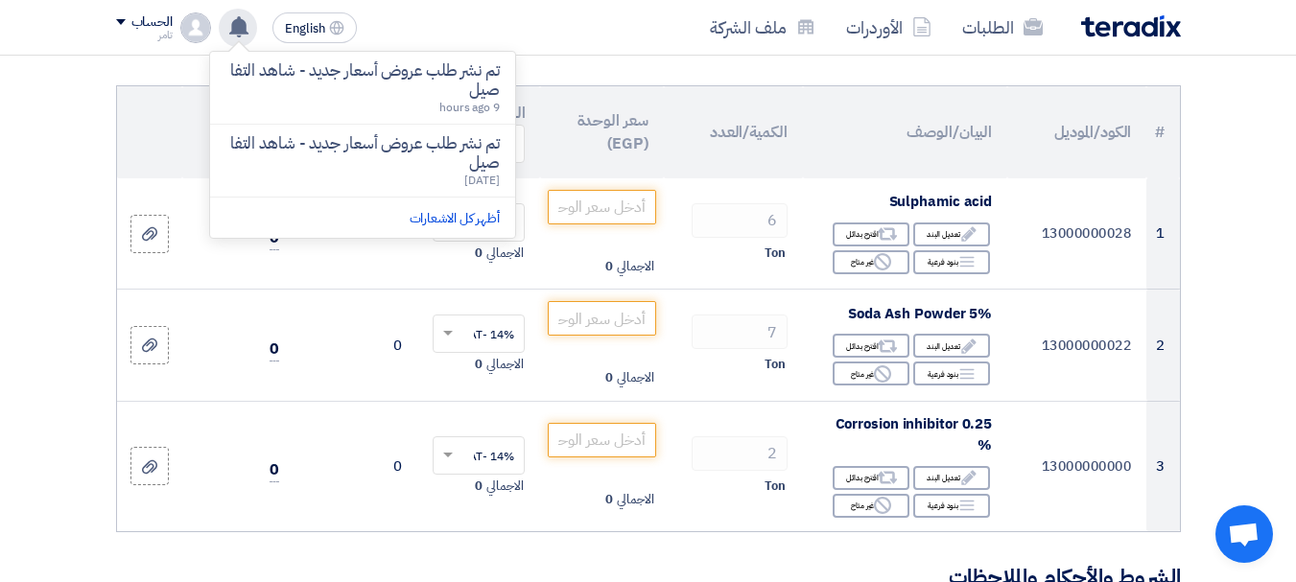
click at [593, 28] on div "الطلبات الأوردرات ملف الشركة" at bounding box center [861, 27] width 639 height 45
